Goal: Find specific page/section: Find specific page/section

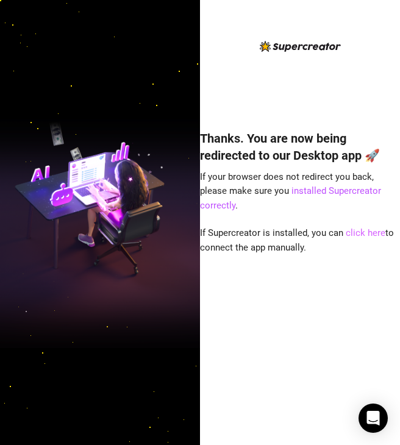
click at [360, 235] on link "click here" at bounding box center [366, 232] width 40 height 11
click at [364, 233] on link "click here" at bounding box center [366, 232] width 40 height 11
